Goal: Transaction & Acquisition: Download file/media

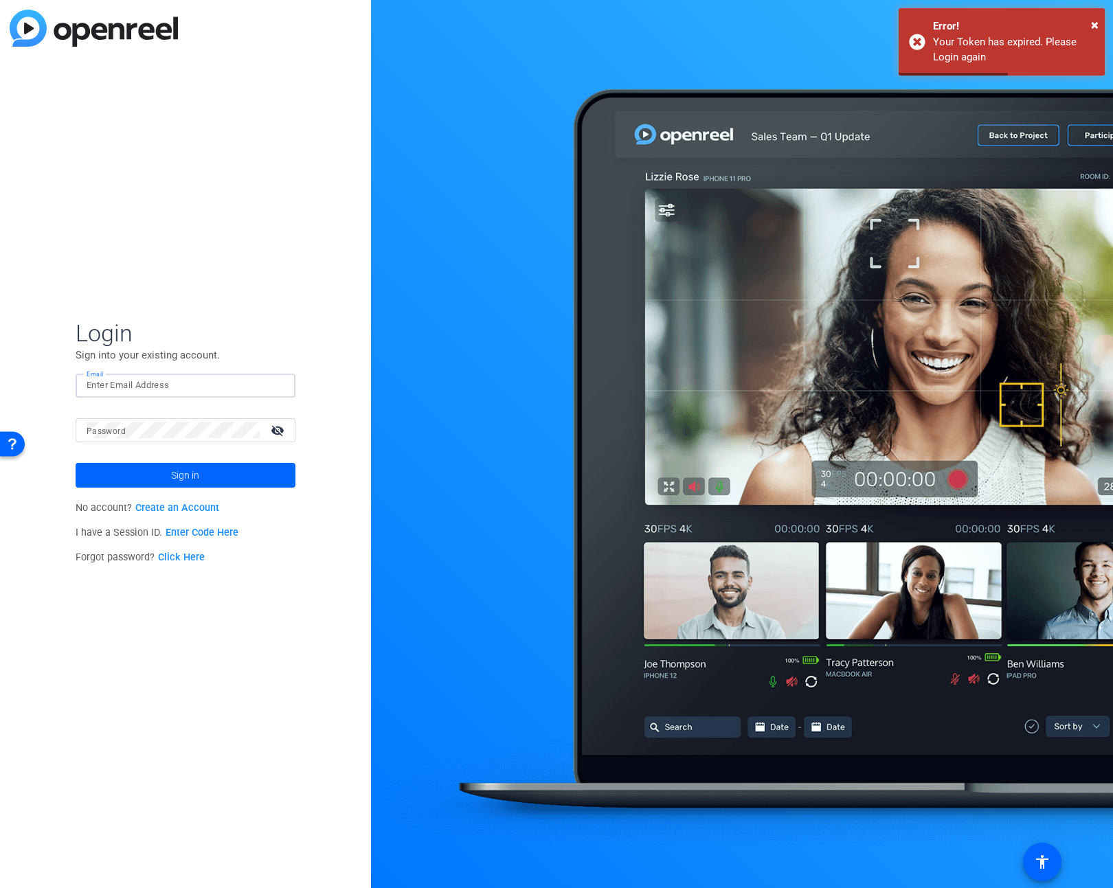
click at [166, 385] on input "Email" at bounding box center [186, 385] width 198 height 16
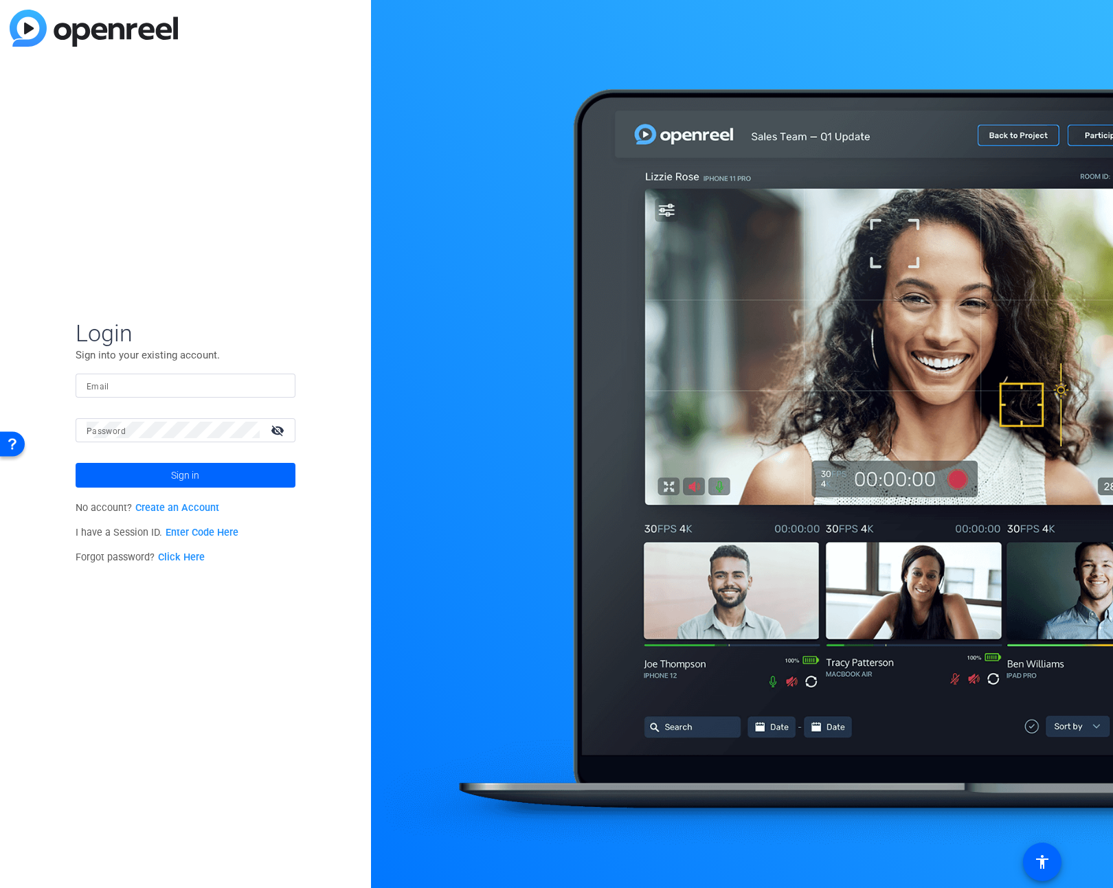
type input "[EMAIL_ADDRESS][PERSON_NAME][DOMAIN_NAME]"
click at [227, 476] on span at bounding box center [186, 475] width 220 height 33
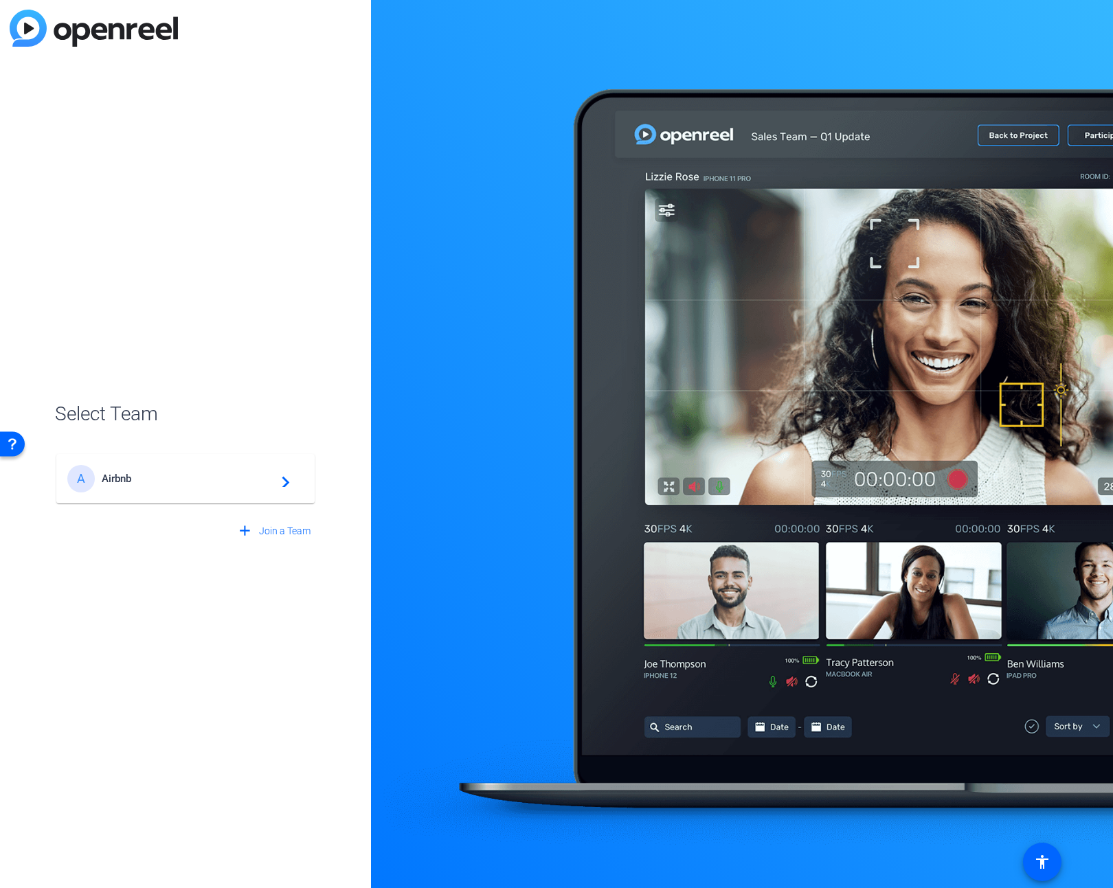
click at [226, 481] on span "Airbnb" at bounding box center [188, 479] width 172 height 12
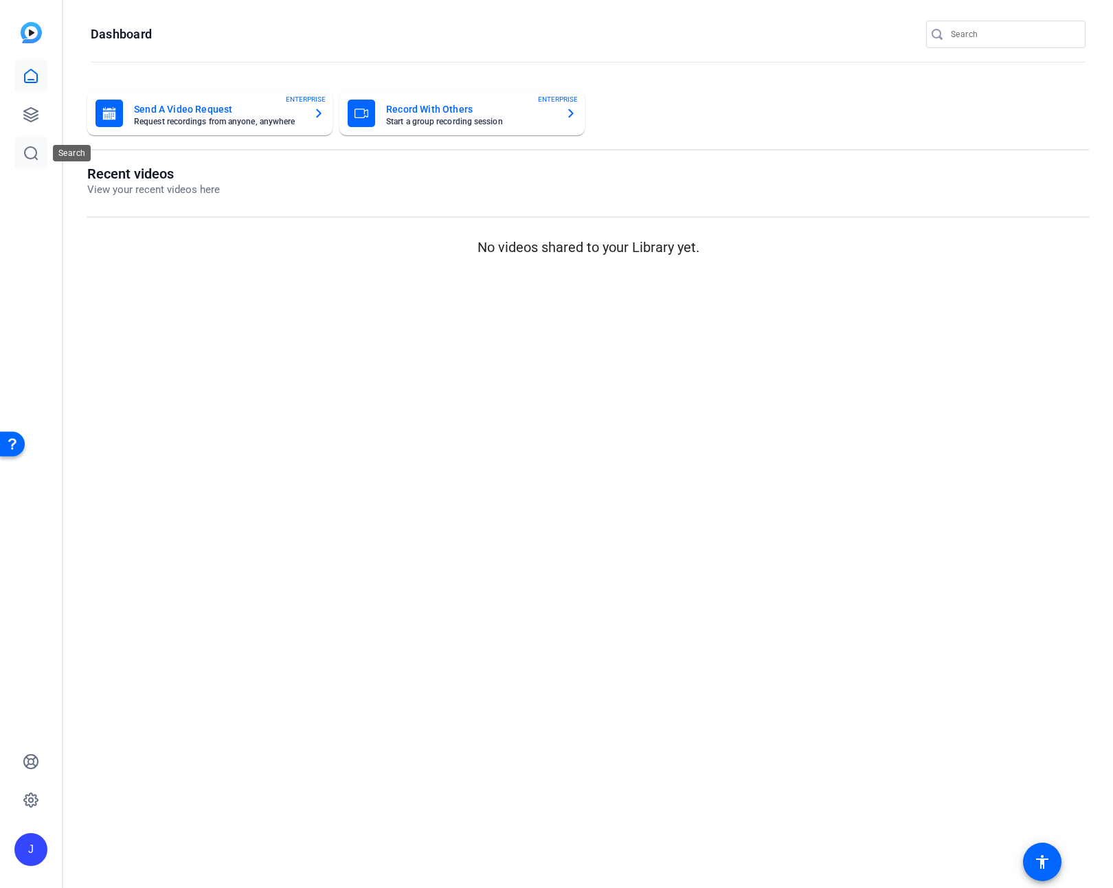
click at [36, 148] on icon at bounding box center [31, 153] width 16 height 16
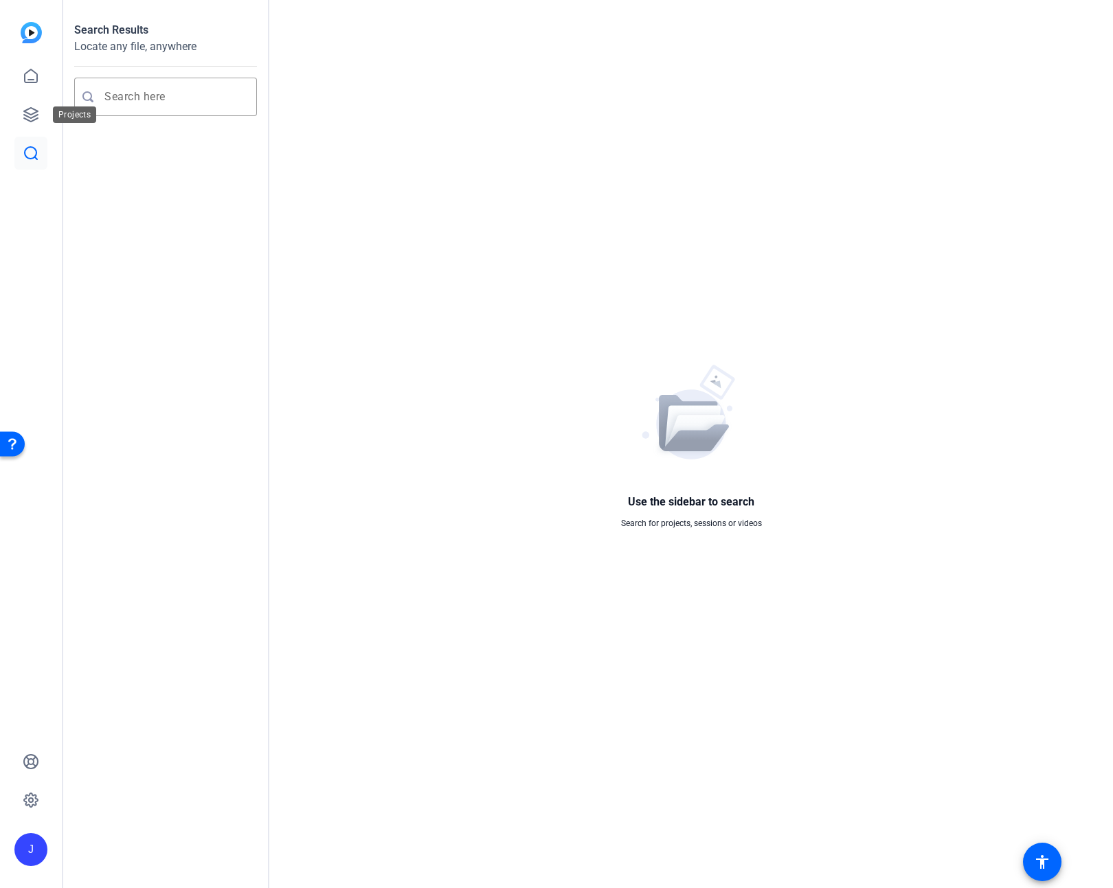
click at [53, 113] on div "Projects" at bounding box center [74, 114] width 43 height 16
click at [34, 113] on icon at bounding box center [31, 115] width 14 height 14
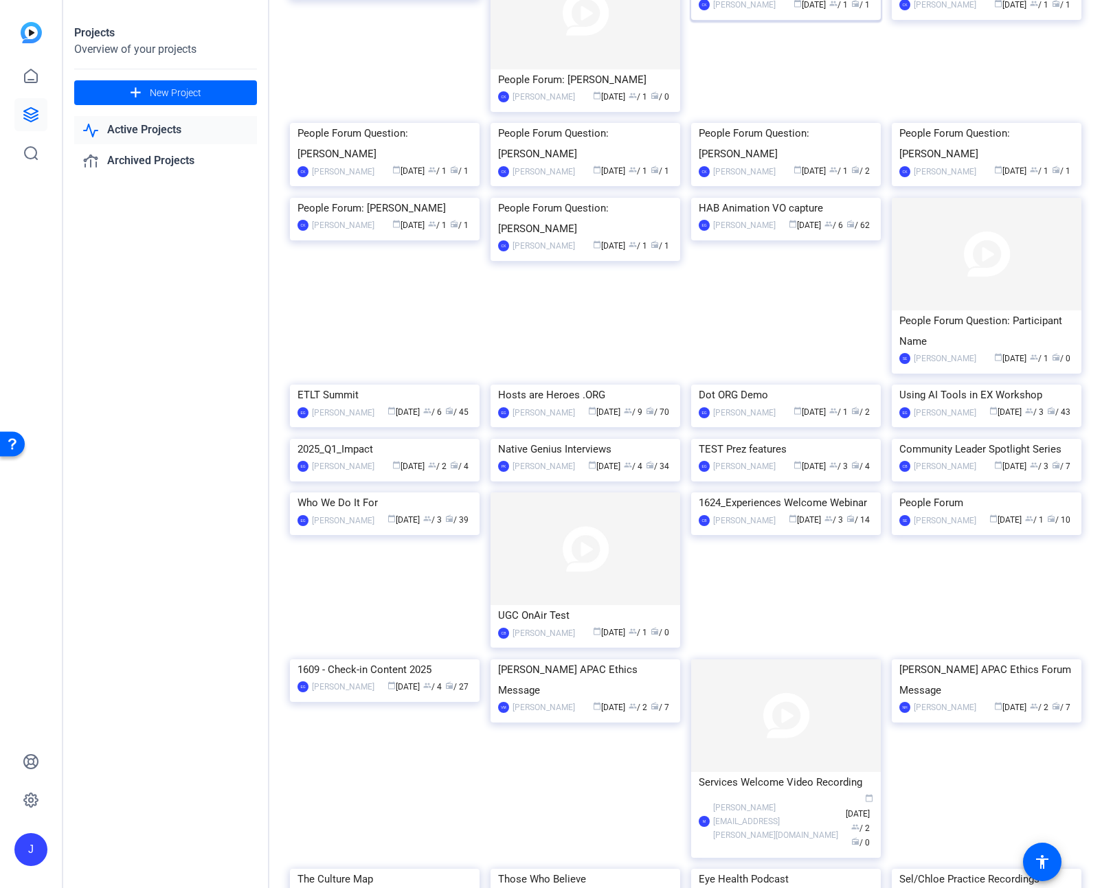
scroll to position [238, 0]
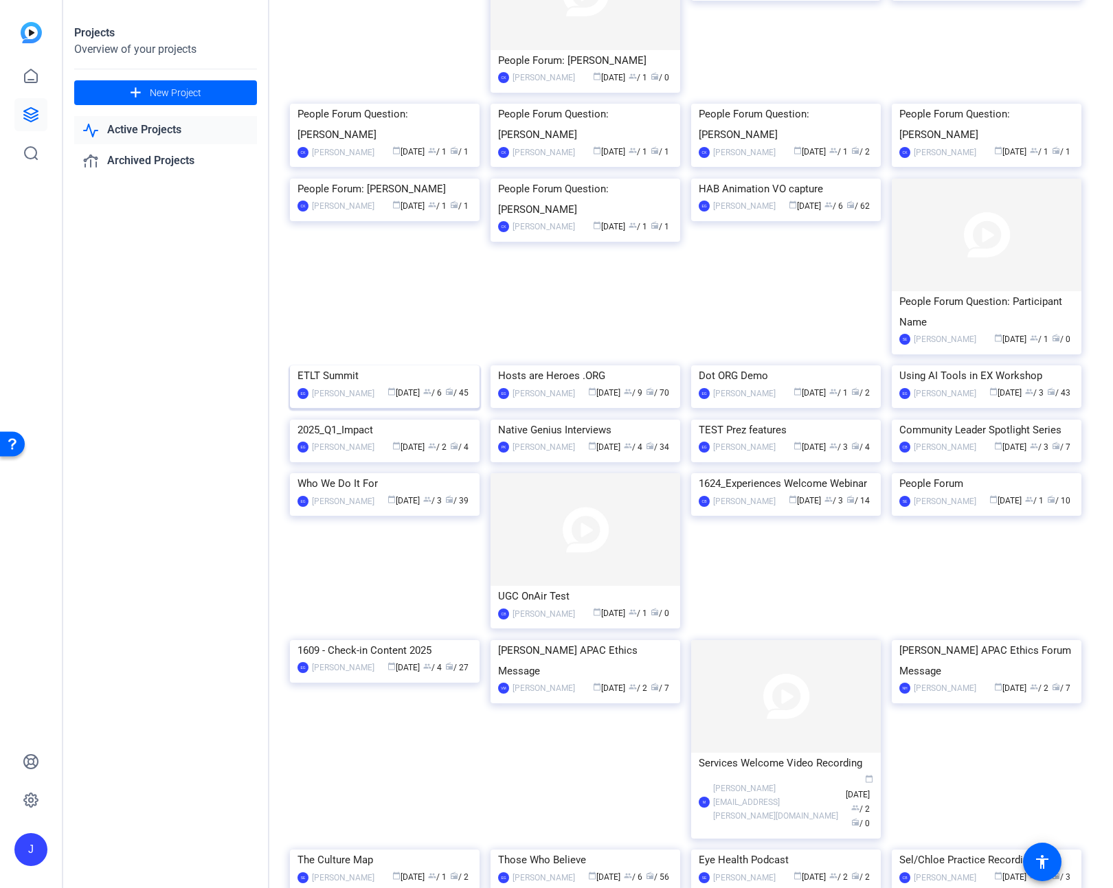
click at [357, 365] on img at bounding box center [385, 365] width 190 height 0
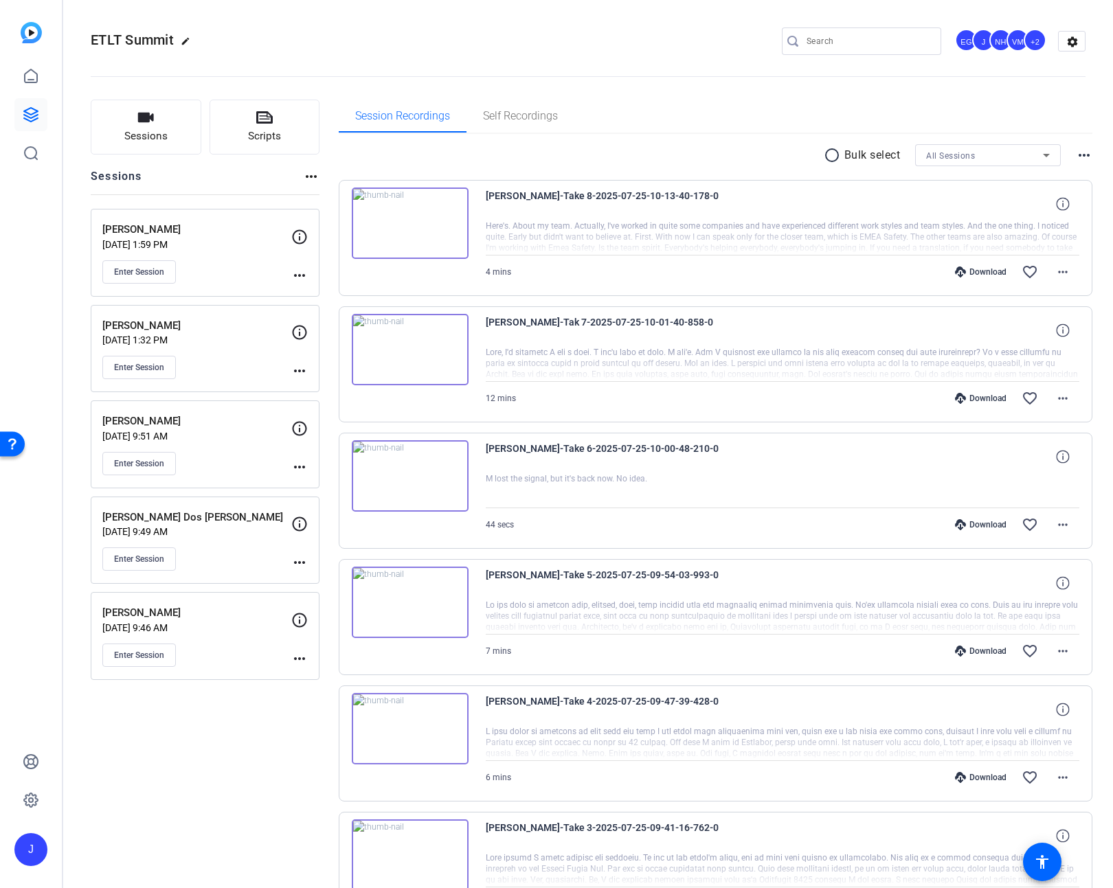
click at [214, 627] on p "[DATE] 9:46 AM" at bounding box center [196, 627] width 189 height 11
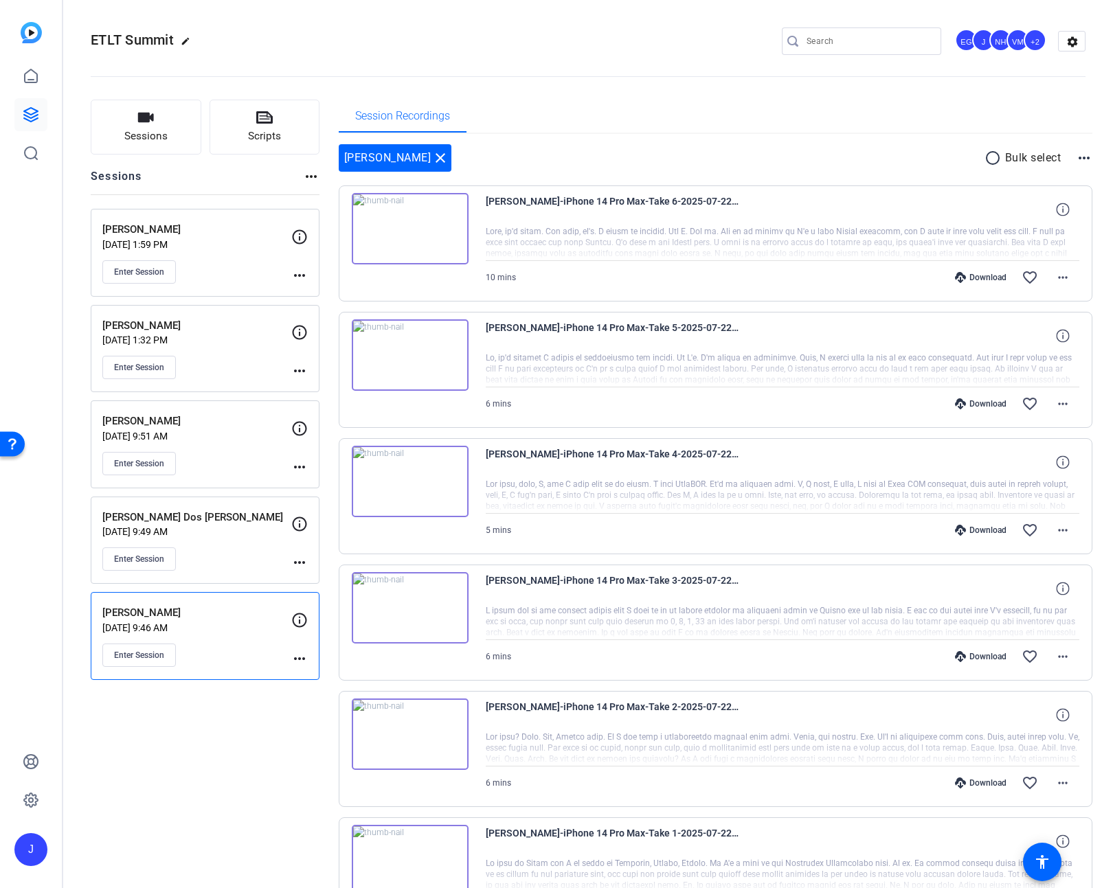
click at [232, 624] on p "[DATE] 9:46 AM" at bounding box center [196, 627] width 189 height 11
click at [980, 275] on div "Download" at bounding box center [980, 277] width 65 height 11
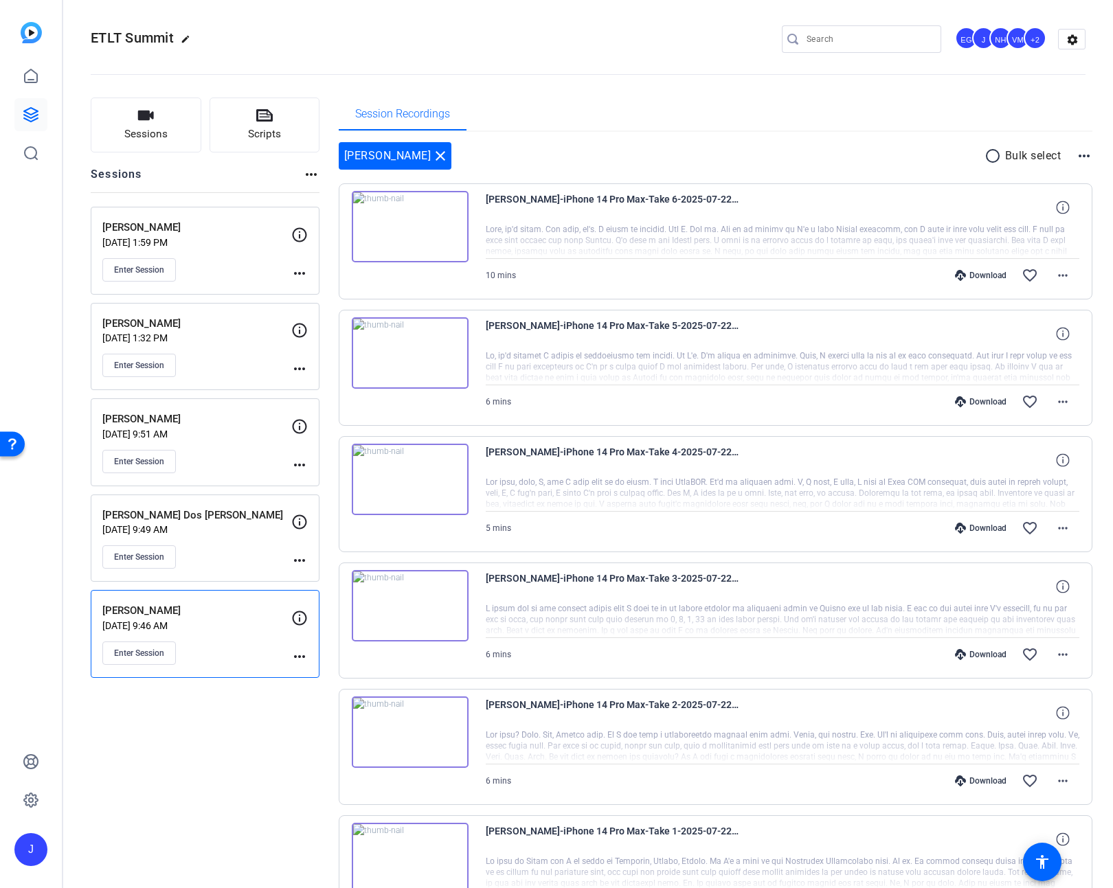
click at [624, 84] on openreel-divider-bar at bounding box center [588, 70] width 995 height 42
click at [988, 400] on div "Download" at bounding box center [980, 401] width 65 height 11
